Goal: Task Accomplishment & Management: Manage account settings

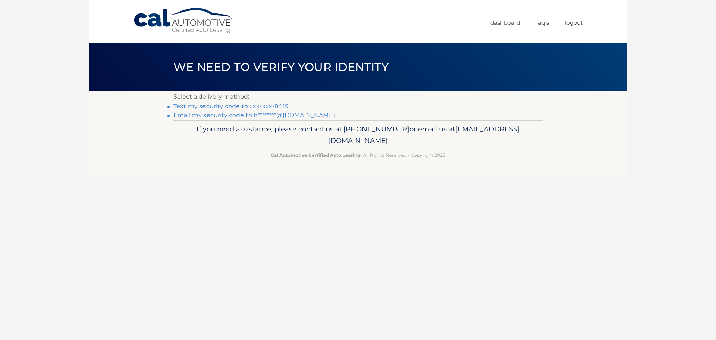
click at [229, 114] on link "Email my security code to b********@[DOMAIN_NAME]" at bounding box center [253, 114] width 161 height 7
click at [280, 105] on link "Text my security code to xxx-xxx-8419" at bounding box center [230, 106] width 115 height 7
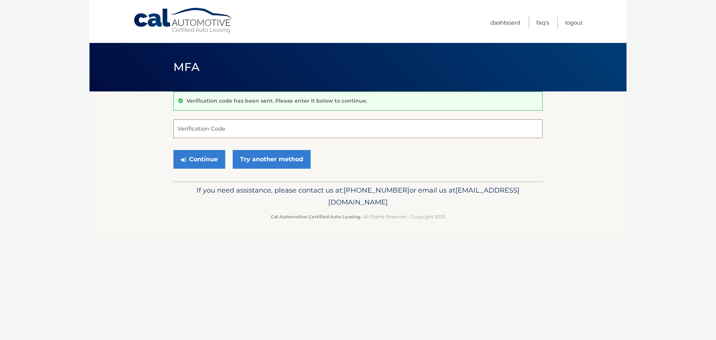
click at [240, 128] on input "Verification Code" at bounding box center [357, 128] width 369 height 19
click at [267, 156] on link "Try another method" at bounding box center [272, 159] width 78 height 19
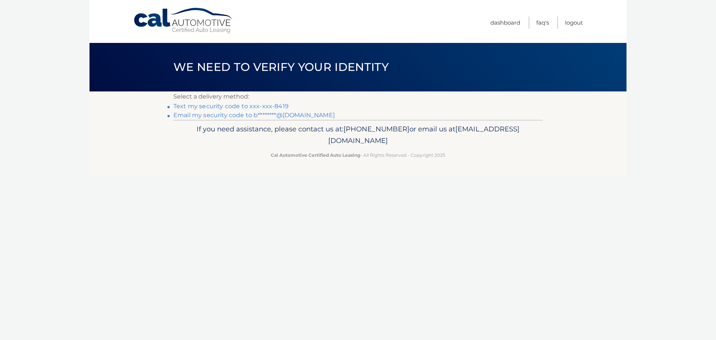
click at [234, 107] on link "Text my security code to xxx-xxx-8419" at bounding box center [230, 106] width 115 height 7
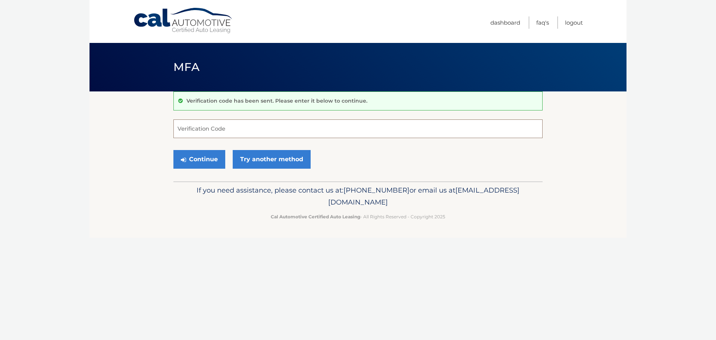
click at [211, 132] on input "Verification Code" at bounding box center [357, 128] width 369 height 19
type input "512406"
click at [205, 154] on button "Continue" at bounding box center [199, 159] width 52 height 19
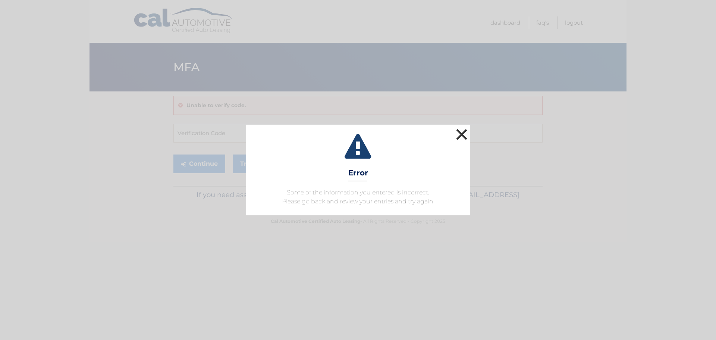
click at [462, 134] on button "×" at bounding box center [461, 134] width 15 height 15
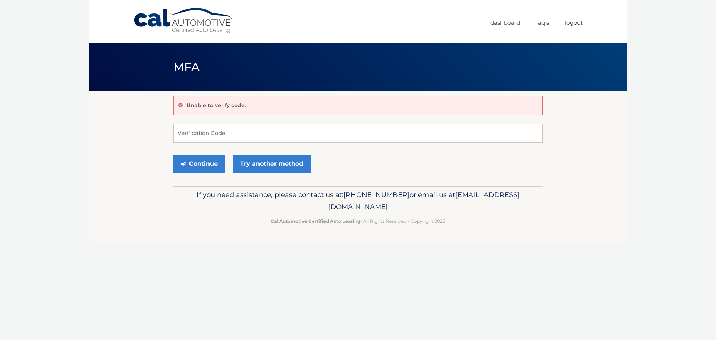
click at [251, 101] on div "Unable to verify code." at bounding box center [357, 105] width 369 height 19
click at [206, 136] on input "Verification Code" at bounding box center [357, 133] width 369 height 19
click at [200, 135] on input "Verification Code" at bounding box center [357, 133] width 369 height 19
click at [243, 133] on input "Verification Code" at bounding box center [357, 133] width 369 height 19
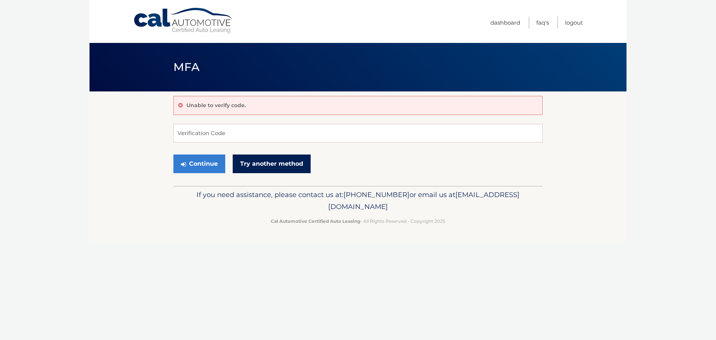
click at [265, 162] on link "Try another method" at bounding box center [272, 163] width 78 height 19
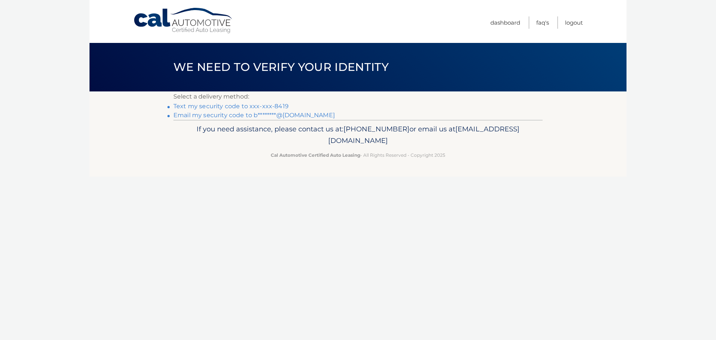
click at [208, 105] on link "Text my security code to xxx-xxx-8419" at bounding box center [230, 106] width 115 height 7
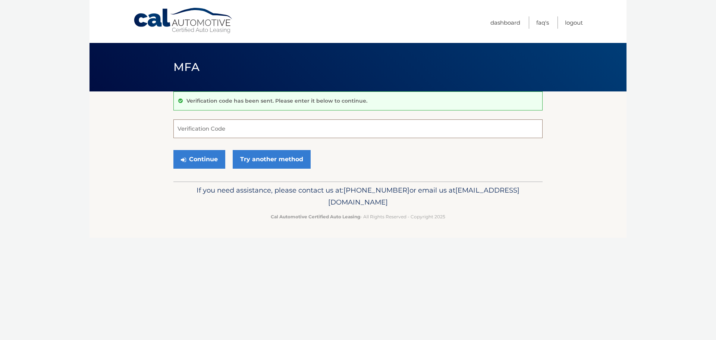
click at [212, 130] on input "Verification Code" at bounding box center [357, 128] width 369 height 19
type input "467997"
click at [202, 158] on button "Continue" at bounding box center [199, 159] width 52 height 19
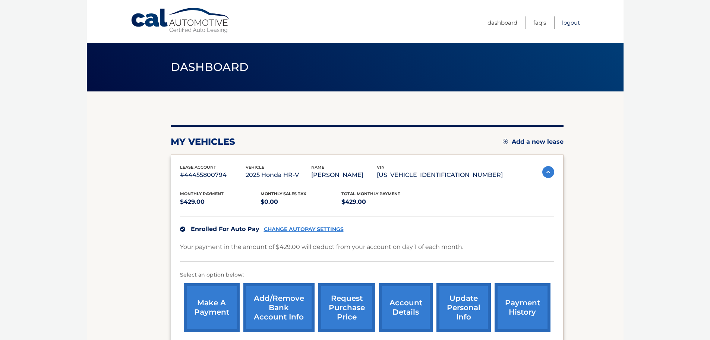
click at [570, 22] on link "Logout" at bounding box center [571, 22] width 18 height 12
